Goal: Navigation & Orientation: Find specific page/section

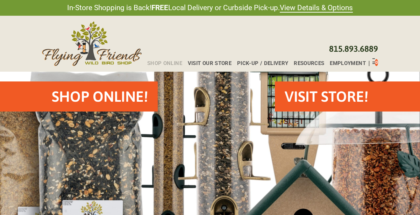
click at [169, 61] on span "Shop Online" at bounding box center [164, 63] width 35 height 5
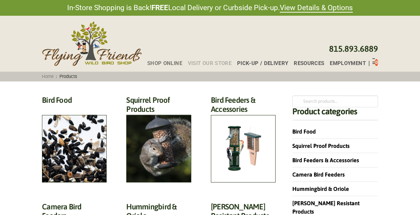
click at [201, 64] on span "Visit Our Store" at bounding box center [210, 63] width 44 height 5
